Goal: Complete application form

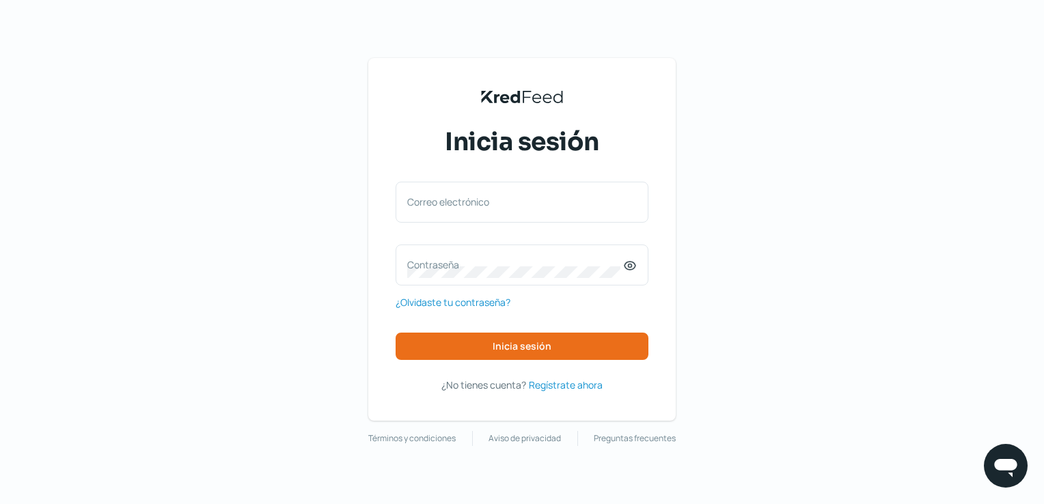
drag, startPoint x: 564, startPoint y: 452, endPoint x: 566, endPoint y: 520, distance: 67.7
click at [566, 504] on html "KredFeed's Black Logo Inicia sesión Correo electrónico Contraseña ¿Olvidaste tu…" at bounding box center [522, 252] width 1044 height 504
click at [486, 194] on div "Correo electrónico" at bounding box center [522, 202] width 253 height 41
type input "ventas@teklube.com.mx"
click at [440, 263] on label "Contraseña" at bounding box center [515, 264] width 216 height 13
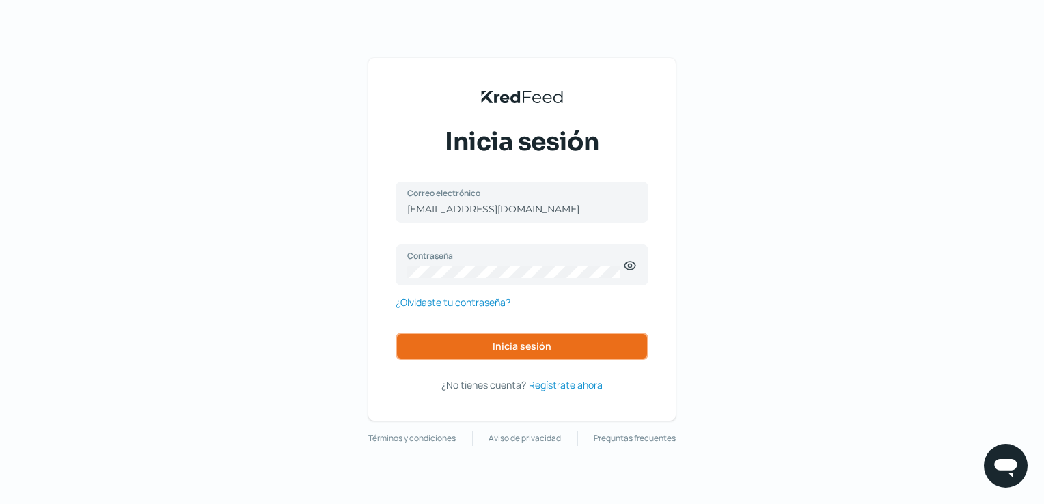
click at [511, 338] on button "Inicia sesión" at bounding box center [522, 346] width 253 height 27
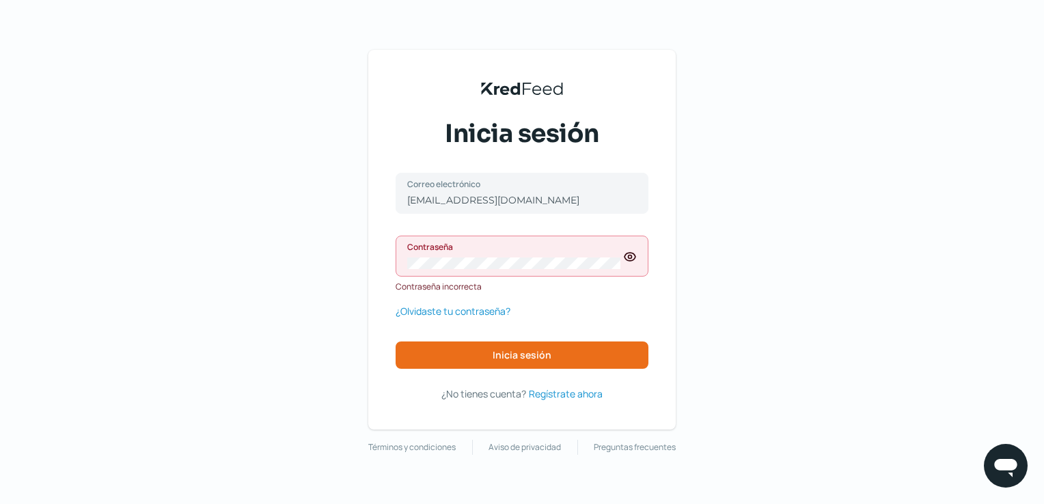
click at [635, 256] on icon at bounding box center [630, 257] width 11 height 8
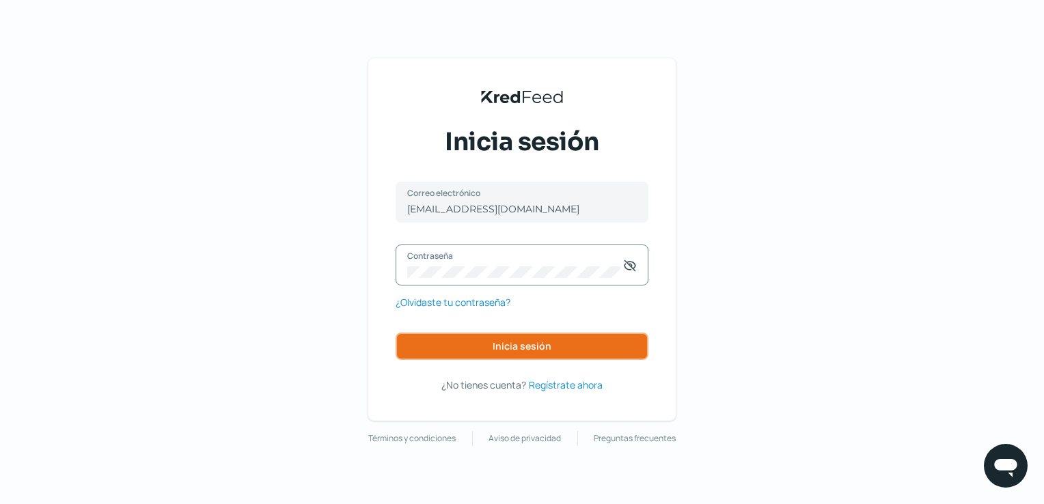
click at [482, 345] on button "Inicia sesión" at bounding box center [522, 346] width 253 height 27
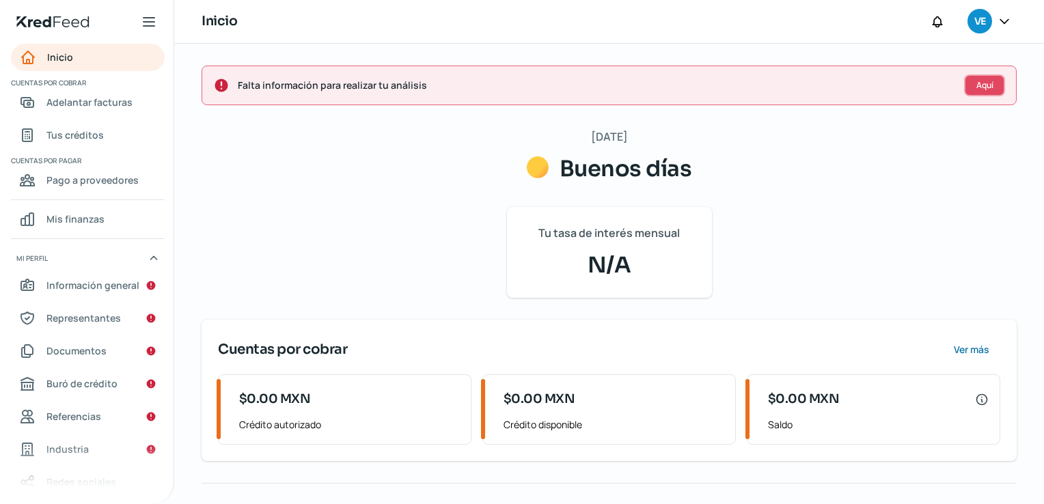
click at [970, 77] on button "Aquí" at bounding box center [984, 85] width 41 height 22
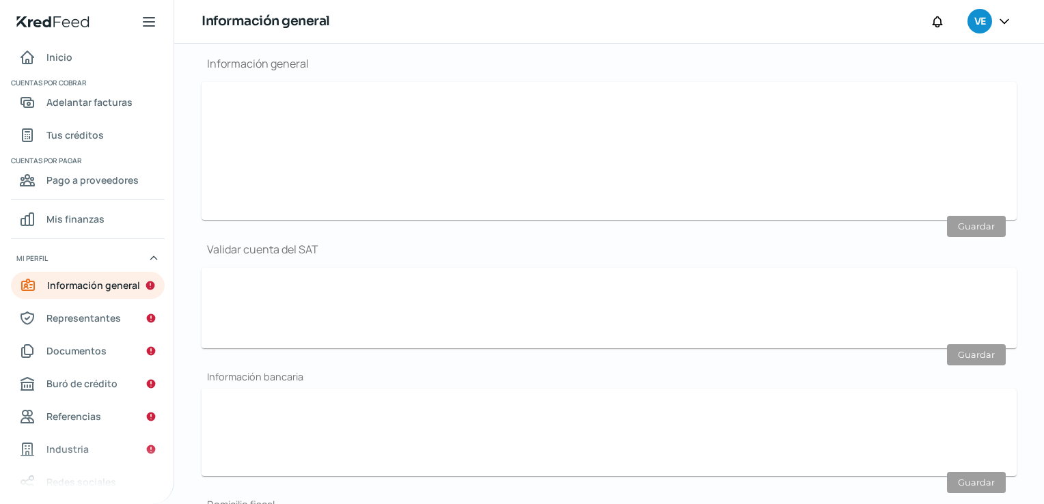
type input "ventas@teklube.com.mx"
type input "81 - 2605 - 8111"
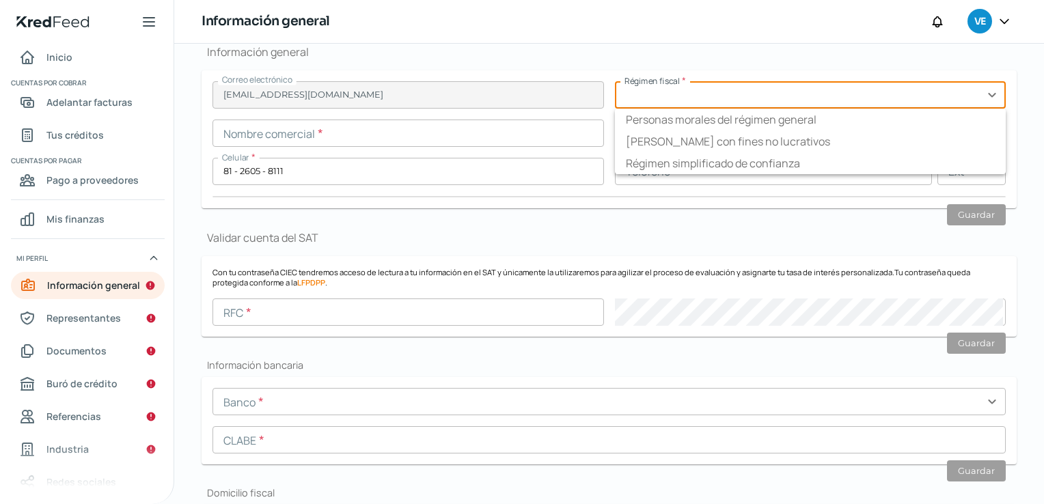
click at [678, 95] on input "text" at bounding box center [811, 94] width 392 height 27
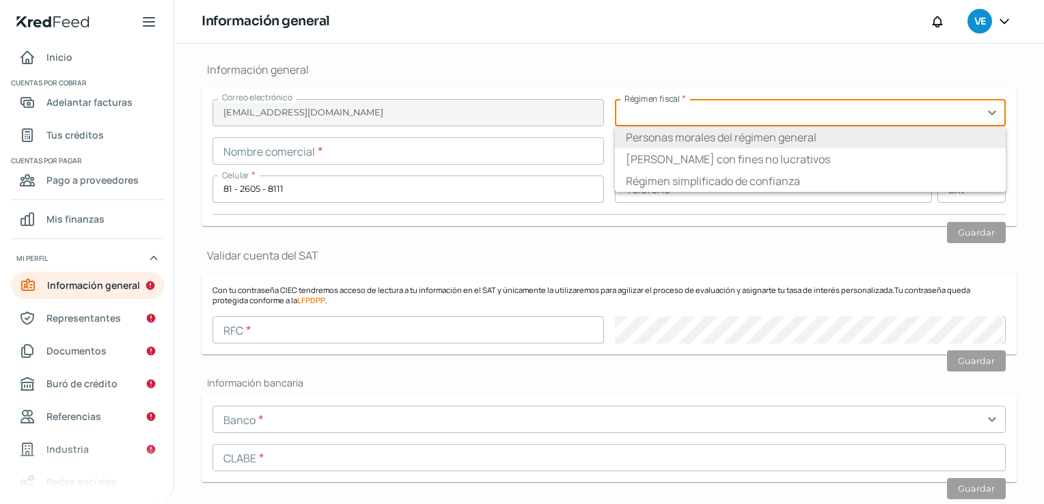
scroll to position [144, 0]
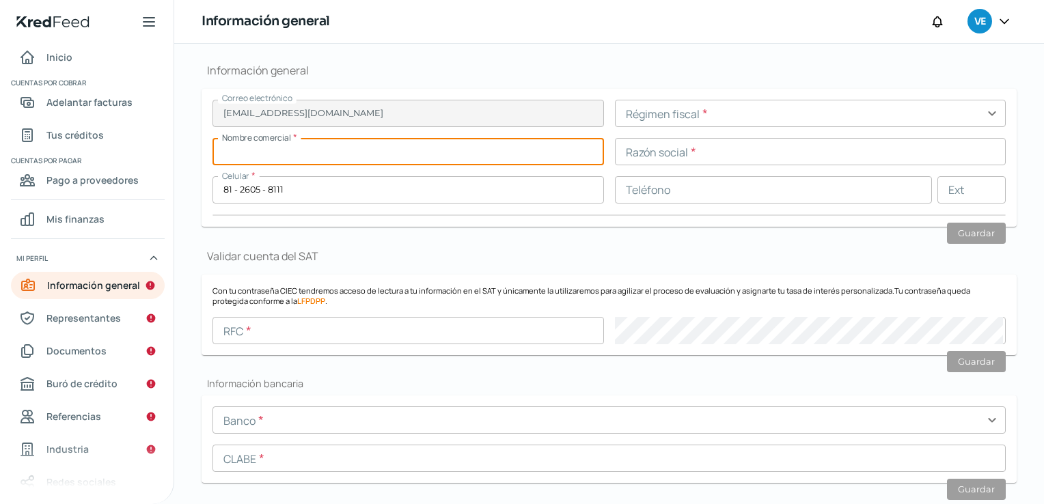
click at [385, 157] on input "text" at bounding box center [409, 151] width 392 height 27
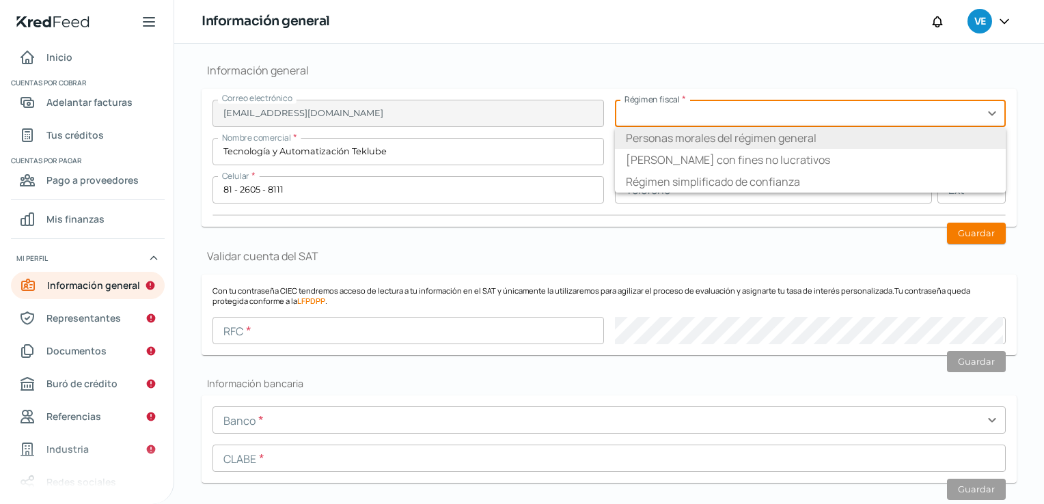
click at [760, 122] on input "text" at bounding box center [811, 113] width 392 height 27
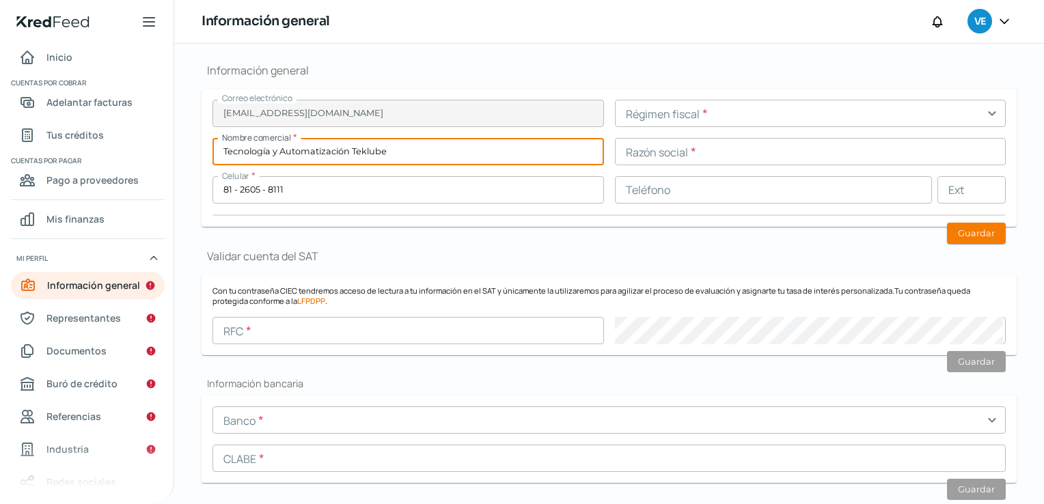
click at [353, 149] on input "Tecnología y Automatización Teklube" at bounding box center [409, 151] width 392 height 27
type input "Teklube"
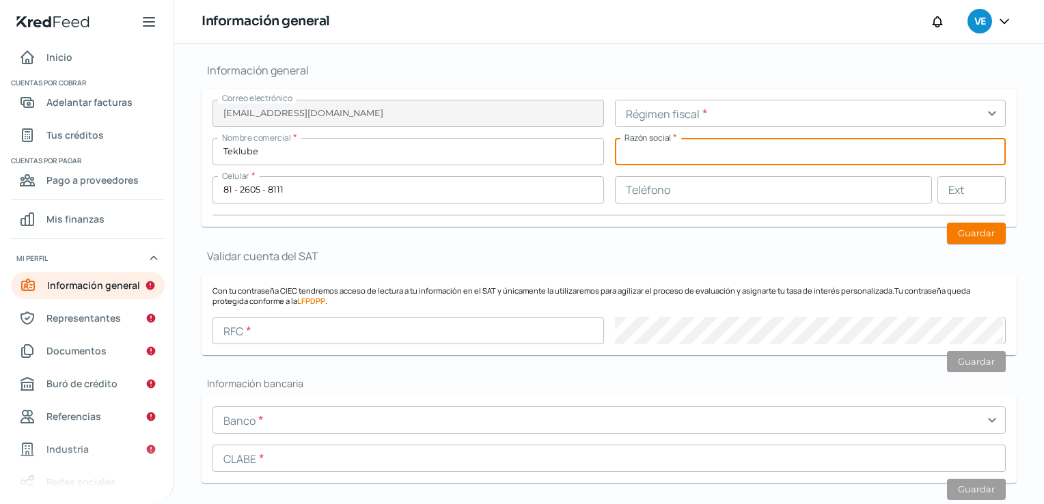
click at [671, 158] on input "text" at bounding box center [811, 151] width 392 height 27
type input "Tecnología y Automatización Teklube, S.A de C.V"
click at [730, 113] on input "text" at bounding box center [811, 113] width 392 height 27
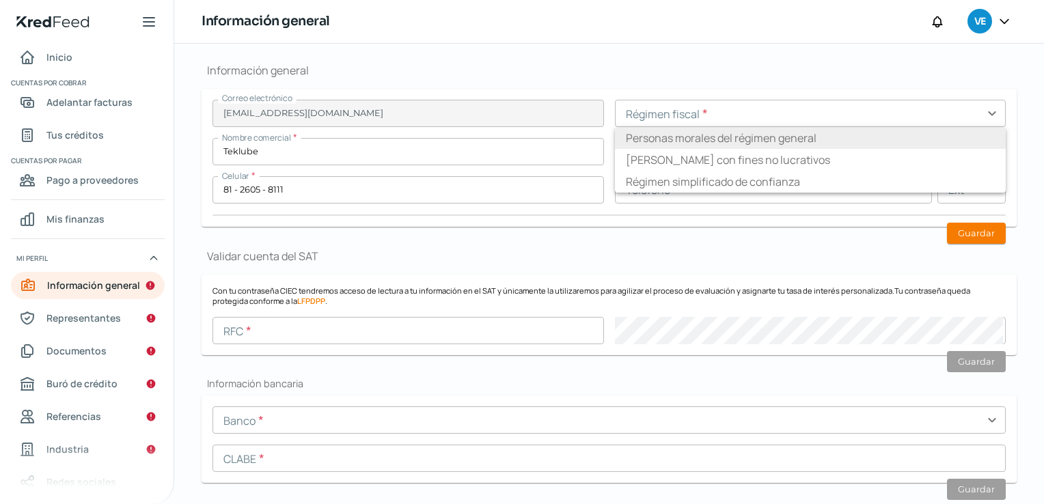
click at [727, 138] on li "Personas morales del régimen general" at bounding box center [811, 138] width 392 height 22
type input "Personas morales del régimen general"
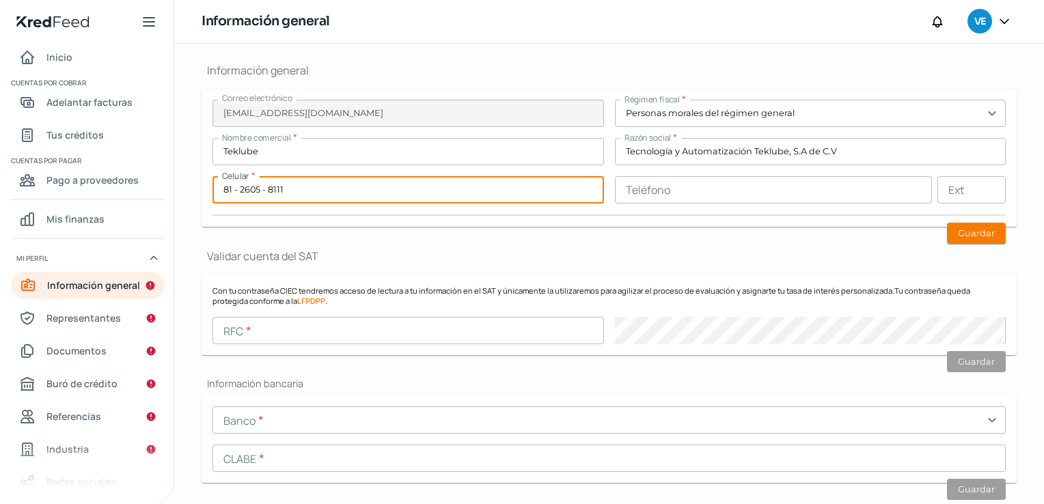
click at [591, 190] on input "81 - 2605 - 8111" at bounding box center [409, 189] width 392 height 27
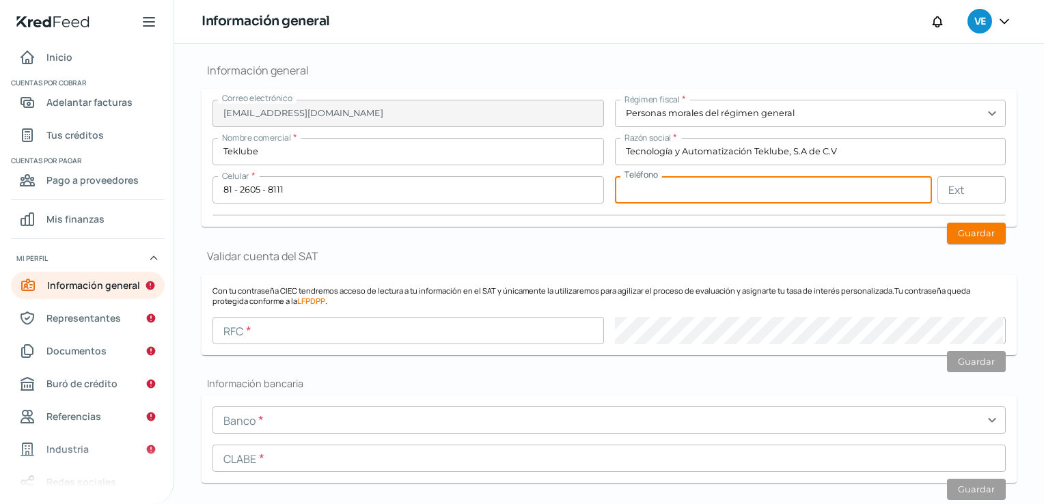
click at [663, 188] on input "text" at bounding box center [774, 189] width 318 height 27
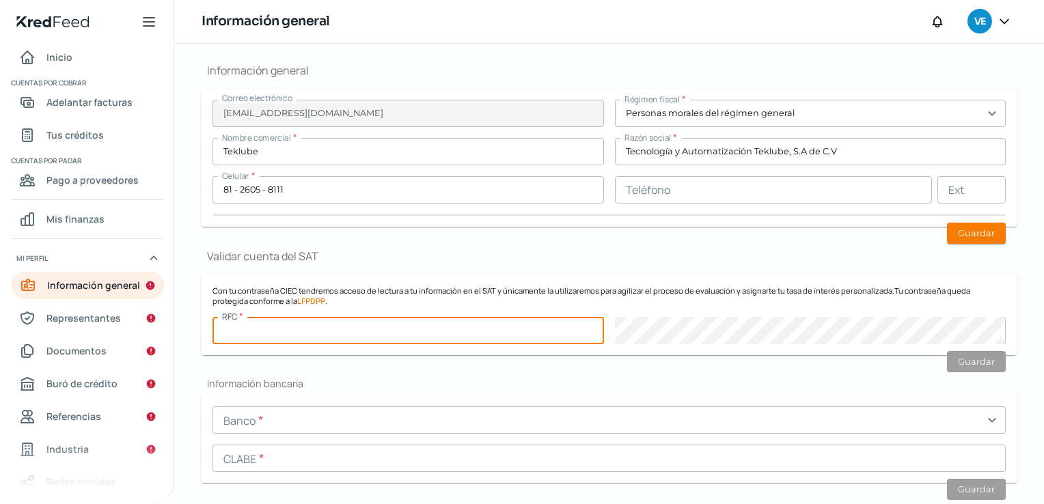
click at [301, 336] on input "text" at bounding box center [409, 330] width 392 height 27
type input "TAT221004LF7"
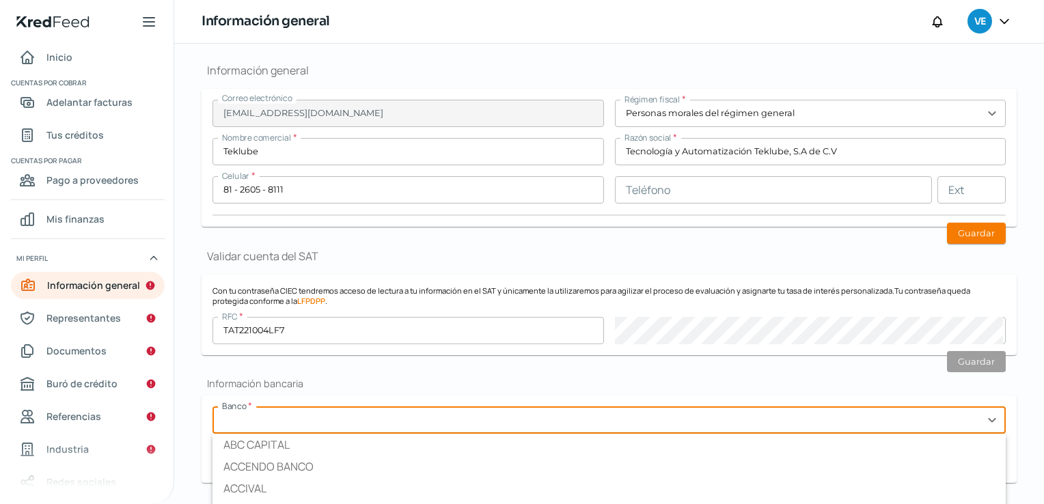
click at [282, 420] on input "text" at bounding box center [609, 420] width 793 height 27
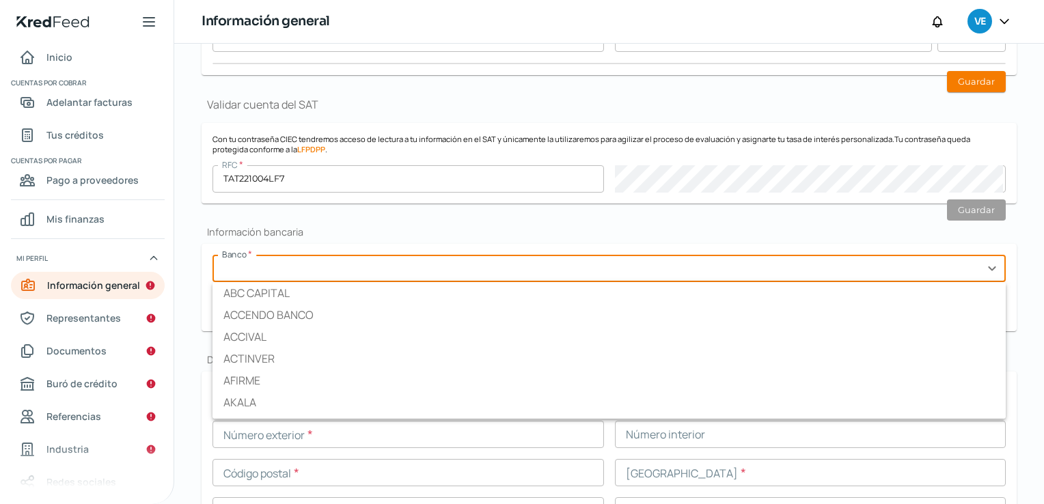
scroll to position [323, 0]
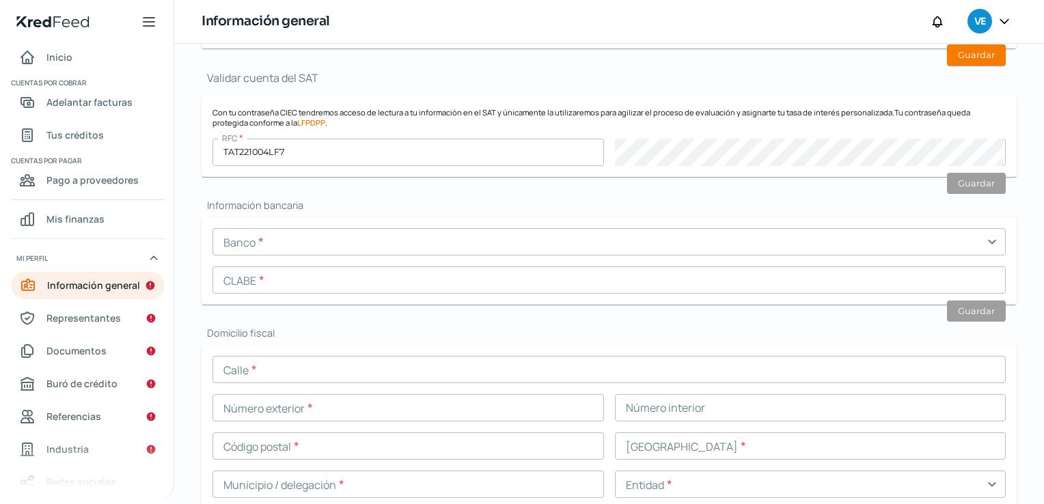
click at [189, 297] on div "Falta información para realizar tu análisis Aquí Miércoles, 17 de septiembre 20…" at bounding box center [609, 365] width 870 height 1289
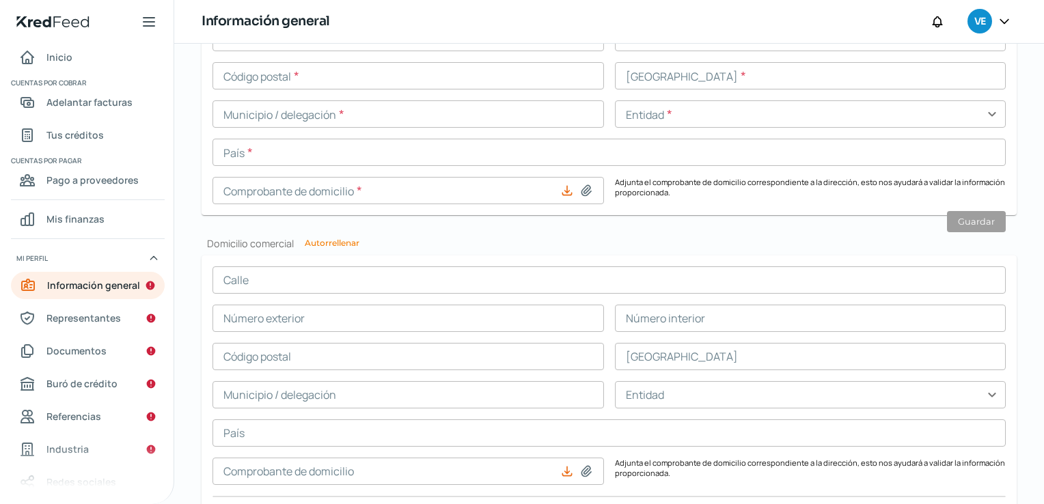
scroll to position [827, 0]
